Goal: Task Accomplishment & Management: Manage account settings

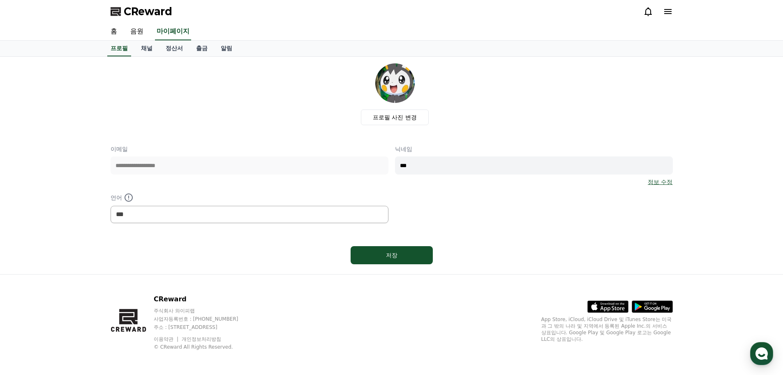
select select "**********"
click at [148, 50] on link "채널" at bounding box center [146, 49] width 25 height 16
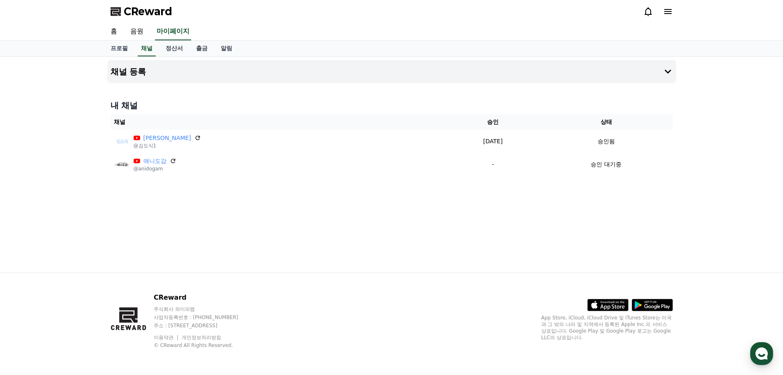
click at [588, 257] on div "채널 등록 내 채널 채널 승인 상태 [PERSON_NAME] @[PERSON_NAME]1 [DATE] 09-22 승인됨 애니도감 @anidog…" at bounding box center [392, 164] width 576 height 215
click at [63, 130] on div "채널 등록 내 채널 채널 승인 상태 [PERSON_NAME] @[PERSON_NAME]1 [DATE] 09-22 승인됨 애니도감 @anidog…" at bounding box center [391, 164] width 783 height 215
